Goal: Information Seeking & Learning: Learn about a topic

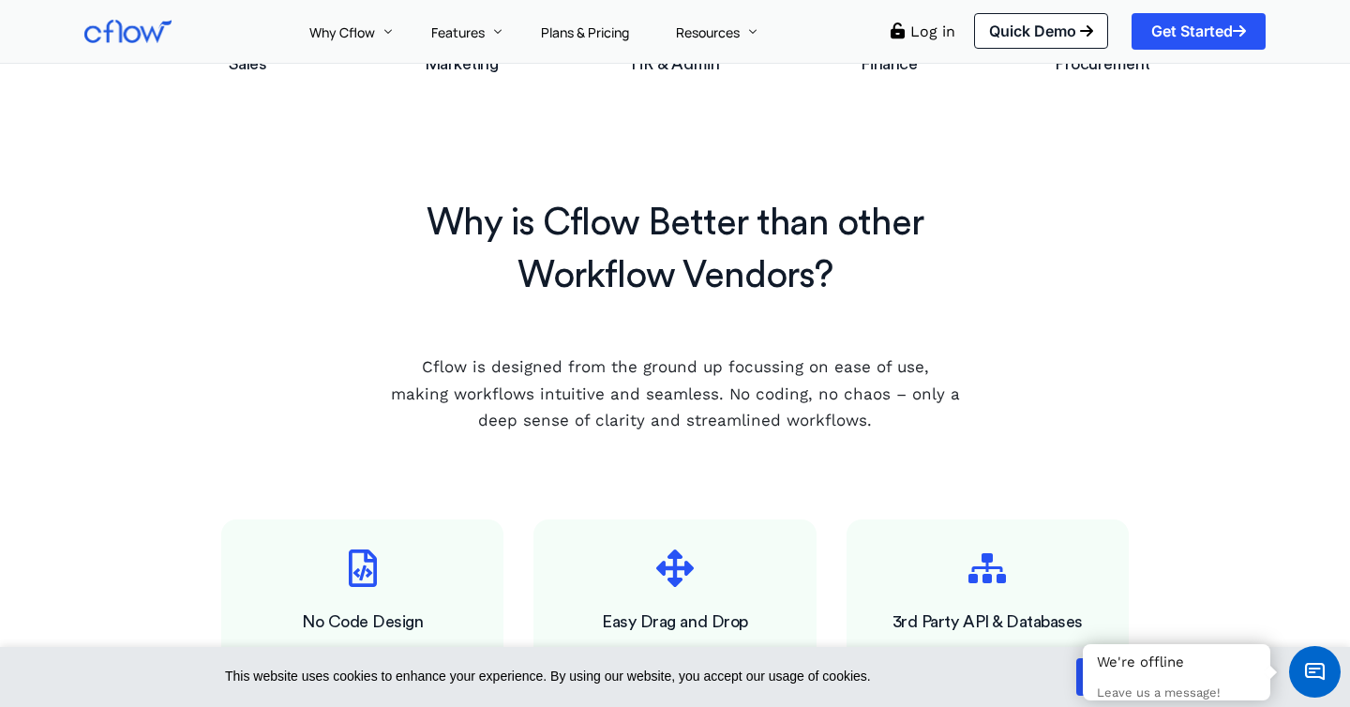
scroll to position [1386, 0]
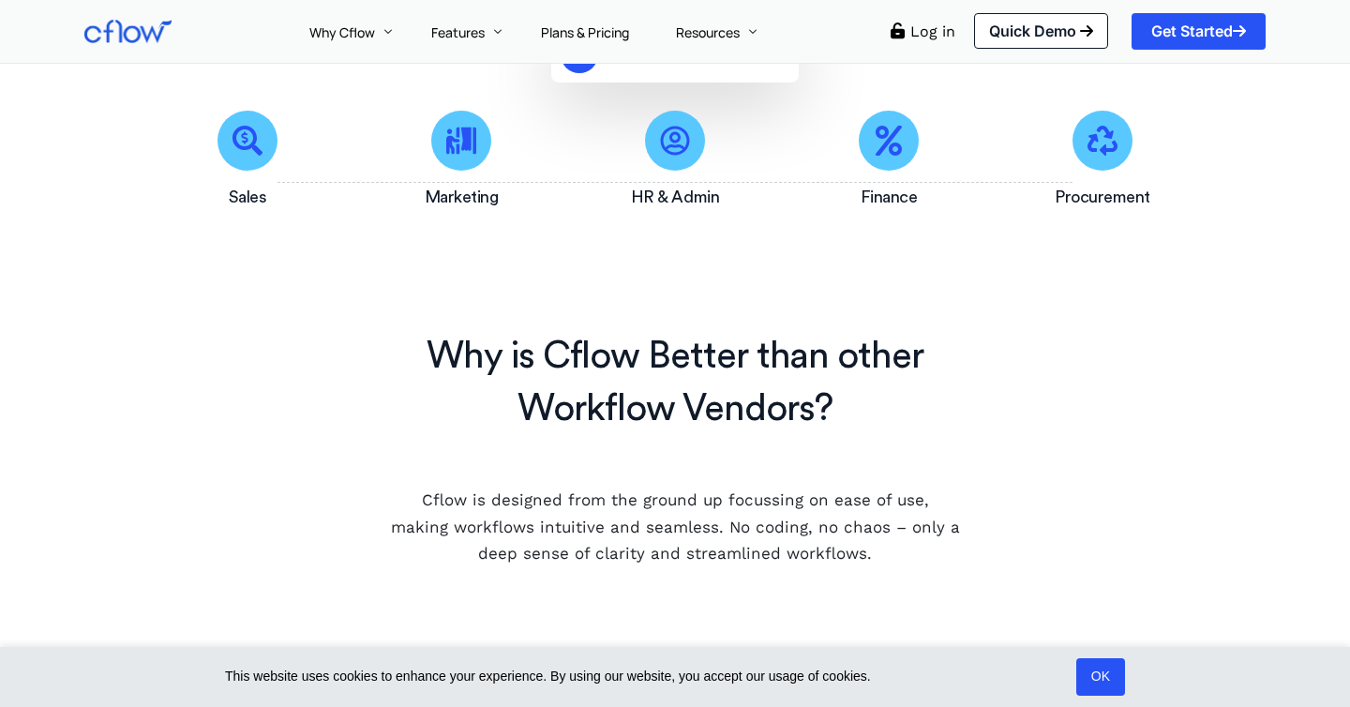
scroll to position [806, 0]
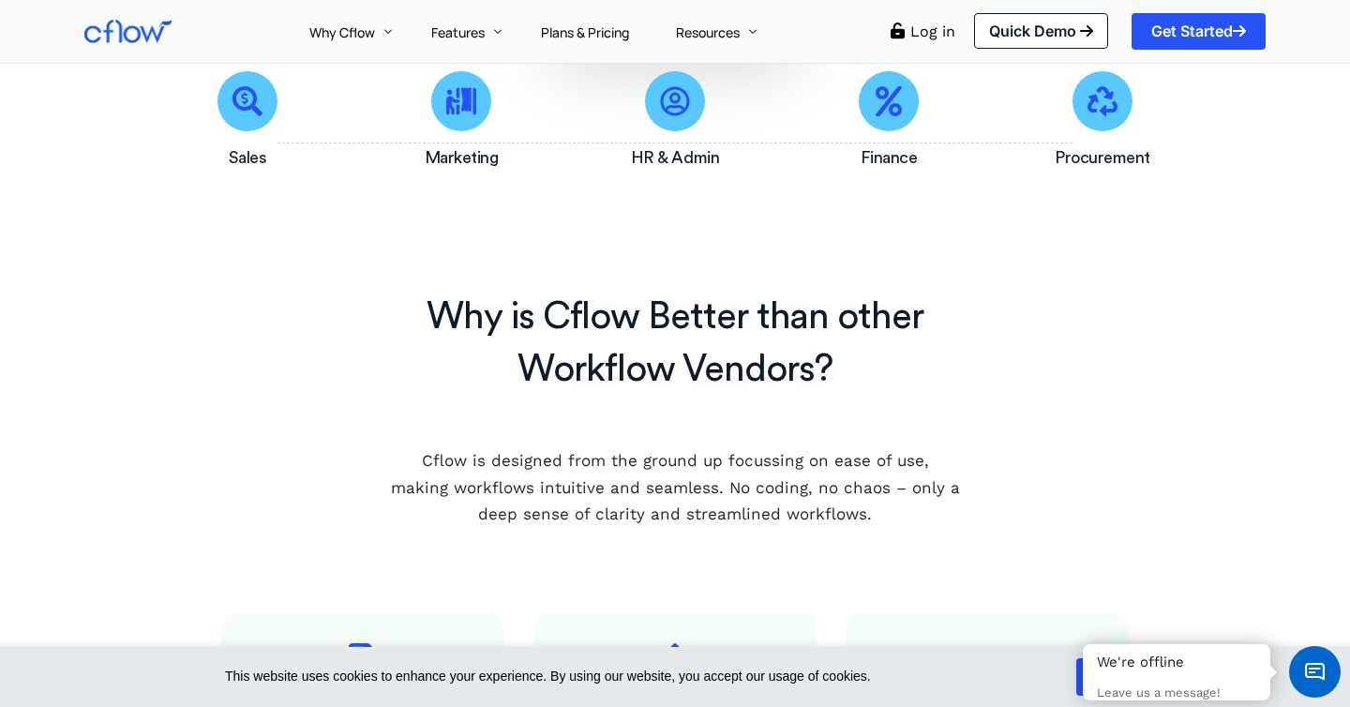
scroll to position [528, 0]
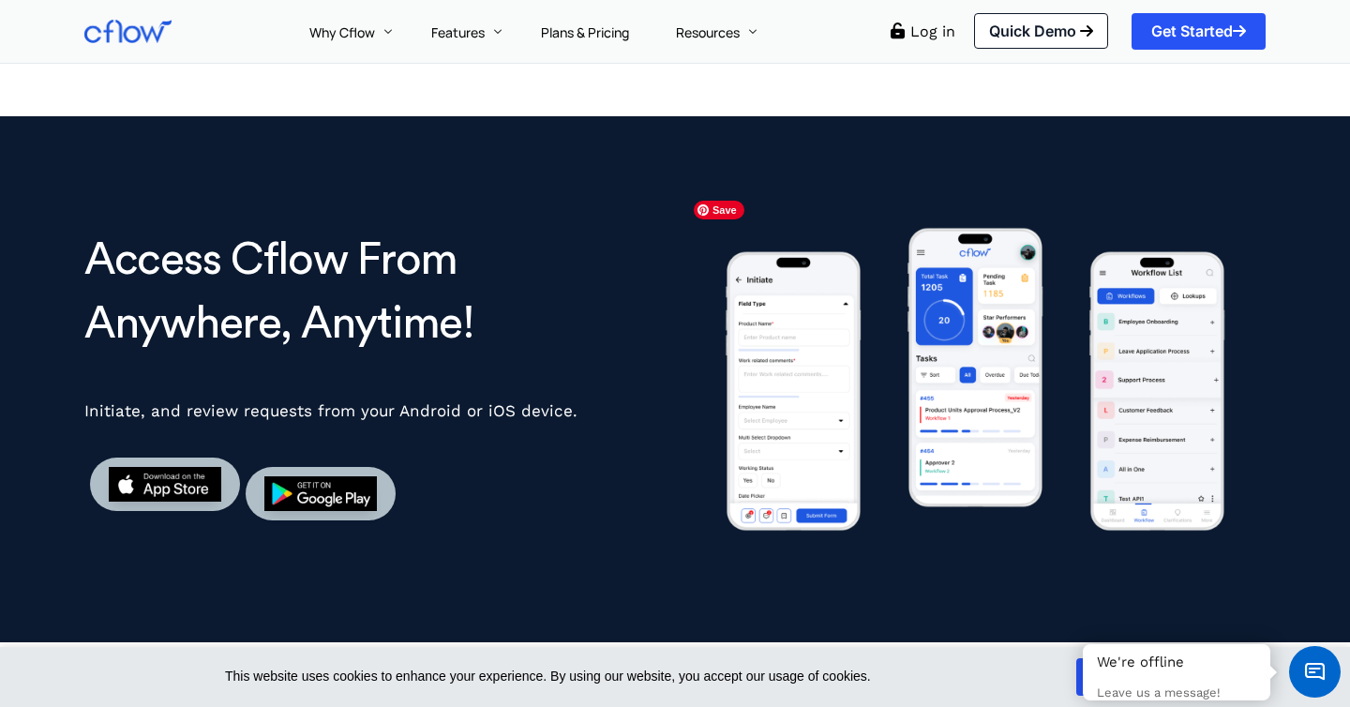
scroll to position [2741, 0]
